Goal: Find specific page/section: Find specific page/section

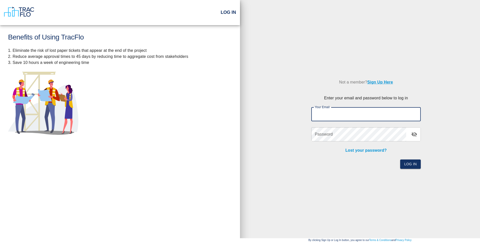
click at [326, 114] on input "Your Email" at bounding box center [367, 114] width 110 height 14
type input "[EMAIL_ADDRESS][DOMAIN_NAME]"
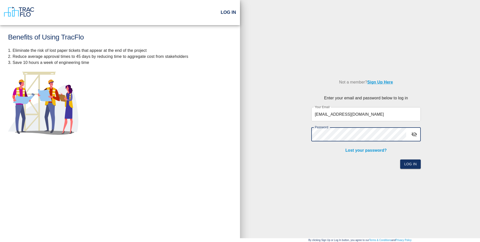
click at [401, 159] on button "Log In" at bounding box center [411, 163] width 21 height 9
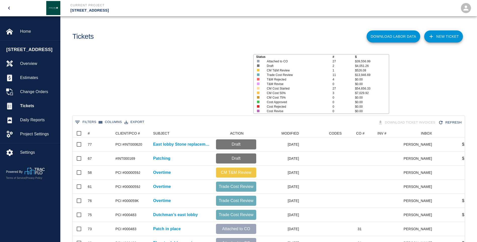
scroll to position [4, 4]
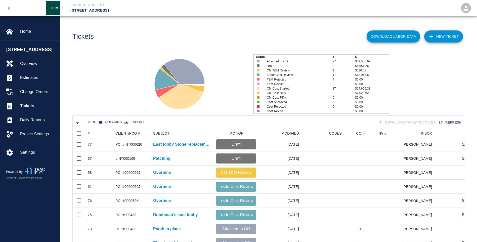
click at [26, 51] on span "[STREET_ADDRESS]" at bounding box center [31, 49] width 51 height 7
click at [28, 109] on span "Tickets" at bounding box center [38, 106] width 36 height 6
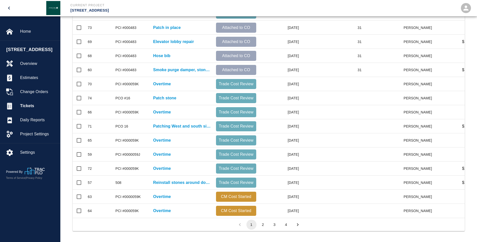
scroll to position [206, 0]
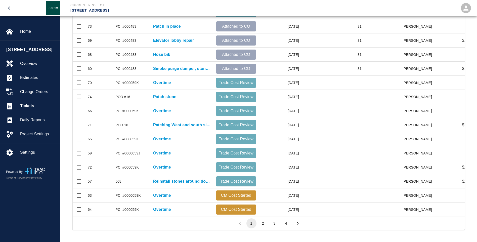
click at [262, 223] on button "2" at bounding box center [263, 223] width 10 height 10
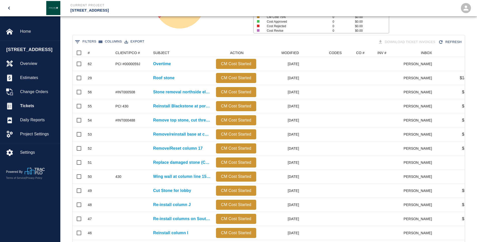
scroll to position [0, 0]
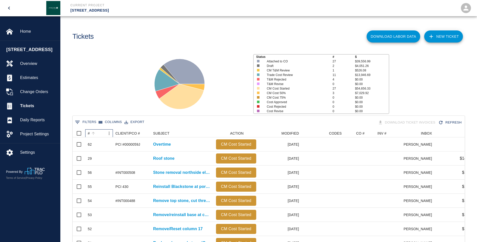
click at [89, 133] on div "#" at bounding box center [89, 133] width 2 height 8
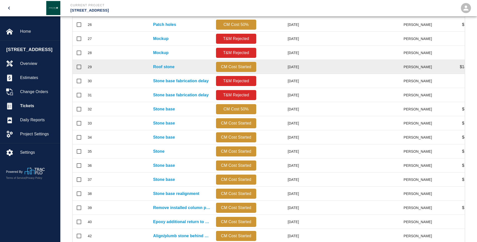
scroll to position [201, 0]
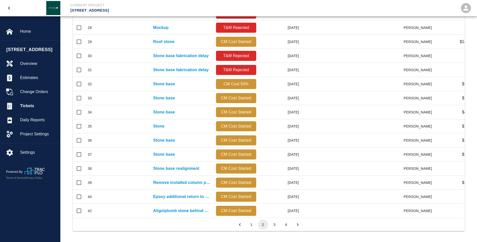
click at [251, 228] on button "1" at bounding box center [251, 224] width 10 height 10
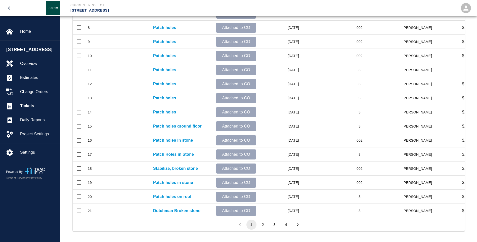
click at [263, 229] on button "2" at bounding box center [263, 224] width 10 height 10
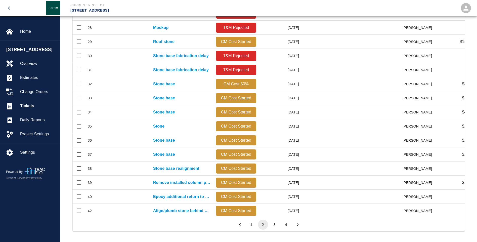
click at [273, 228] on button "3" at bounding box center [274, 224] width 10 height 10
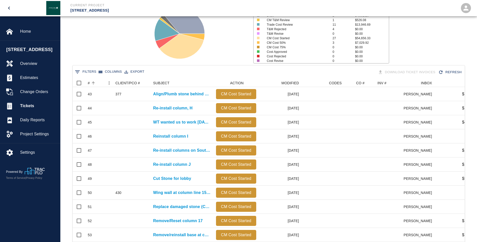
scroll to position [0, 0]
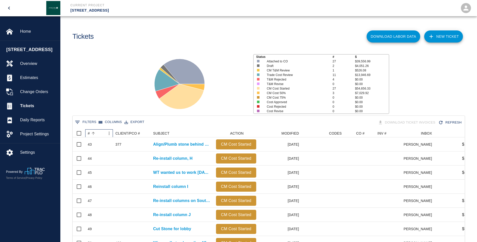
click at [88, 133] on div "#" at bounding box center [89, 133] width 2 height 8
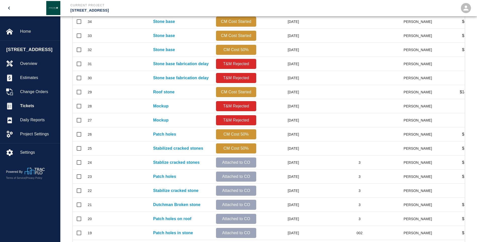
scroll to position [206, 0]
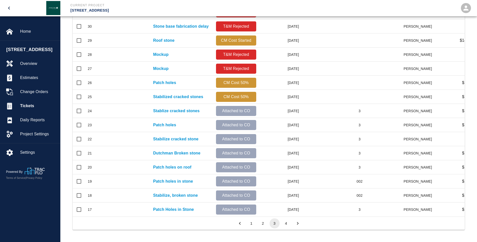
click at [262, 223] on button "2" at bounding box center [263, 223] width 10 height 10
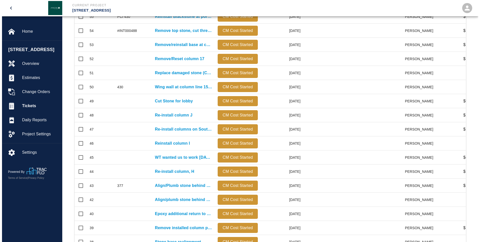
scroll to position [131, 0]
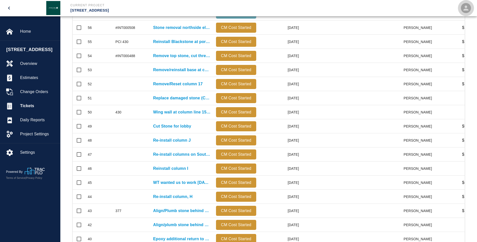
click at [465, 11] on icon "open" at bounding box center [466, 8] width 8 height 8
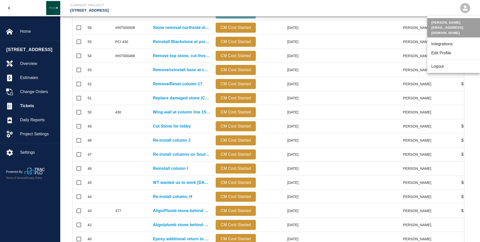
click at [444, 62] on li "Logout" at bounding box center [454, 66] width 53 height 9
